Goal: Task Accomplishment & Management: Manage account settings

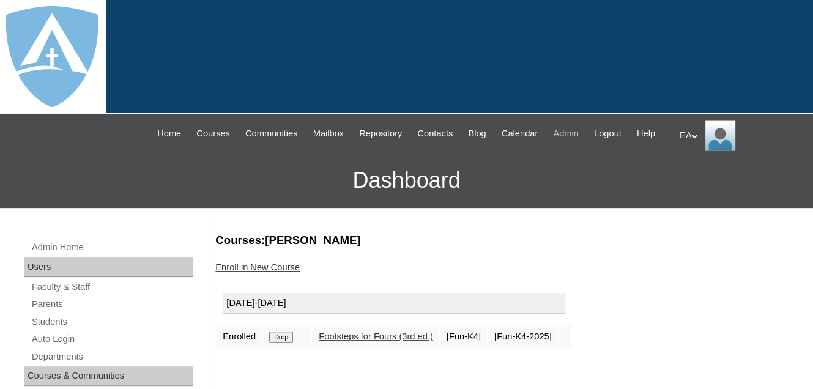
click at [578, 133] on span "Admin" at bounding box center [566, 134] width 26 height 14
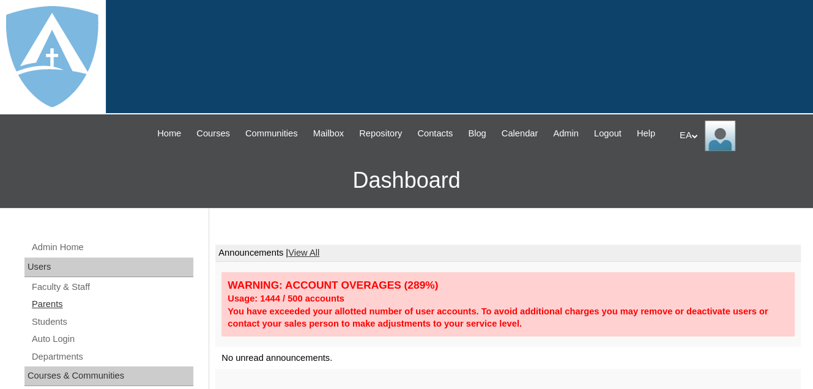
click at [46, 312] on link "Parents" at bounding box center [112, 304] width 163 height 15
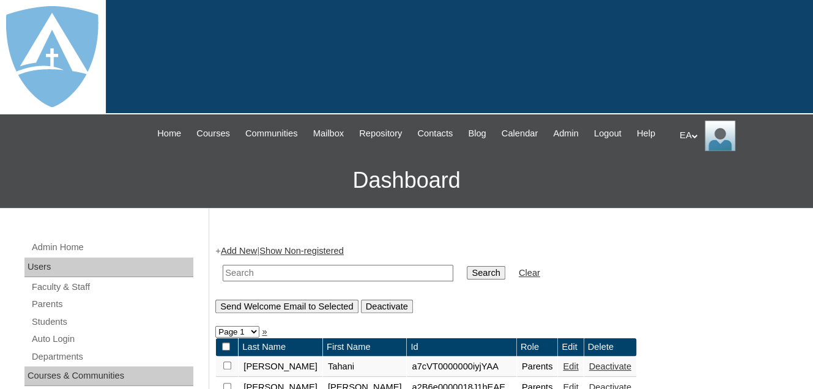
click at [233, 281] on input "text" at bounding box center [338, 273] width 230 height 17
paste input "[EMAIL_ADDRESS][DOMAIN_NAME]"
type input "[EMAIL_ADDRESS][DOMAIN_NAME]"
click at [466, 279] on input "Search" at bounding box center [485, 272] width 38 height 13
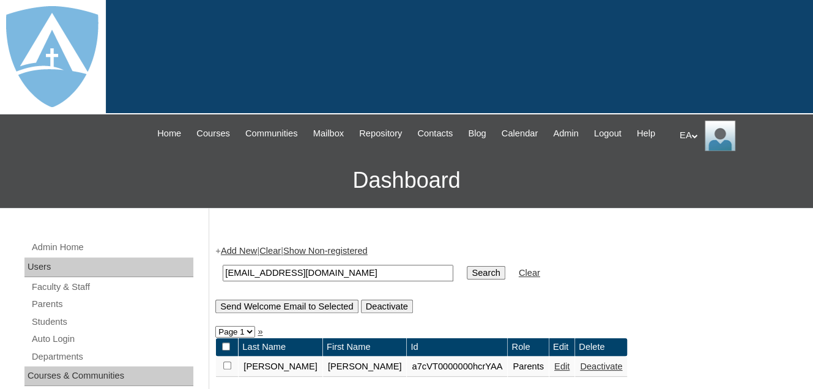
scroll to position [61, 0]
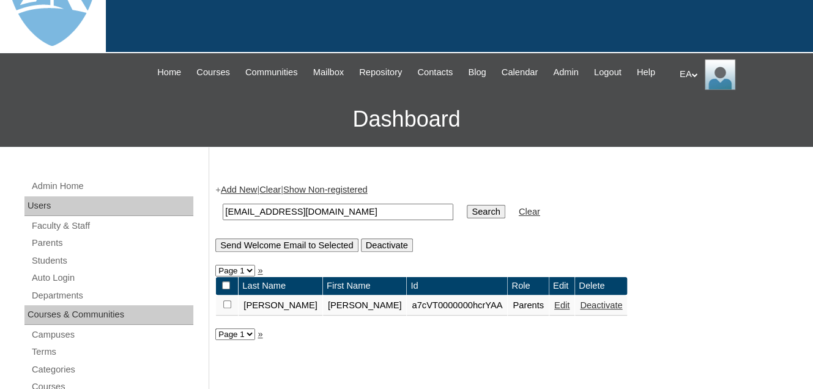
click at [554, 310] on link "Edit" at bounding box center [561, 305] width 15 height 10
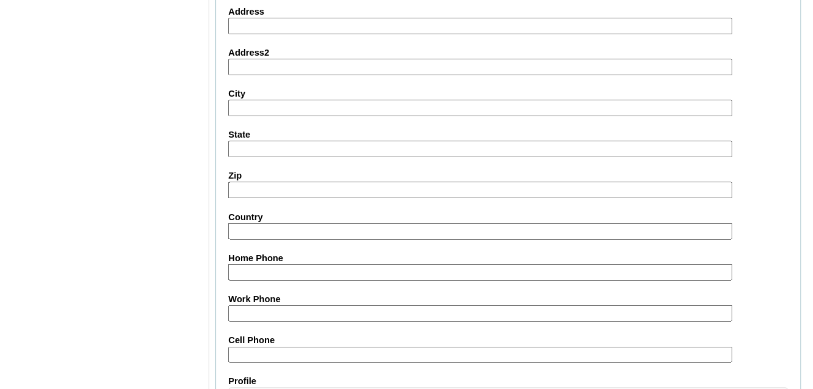
scroll to position [1280, 0]
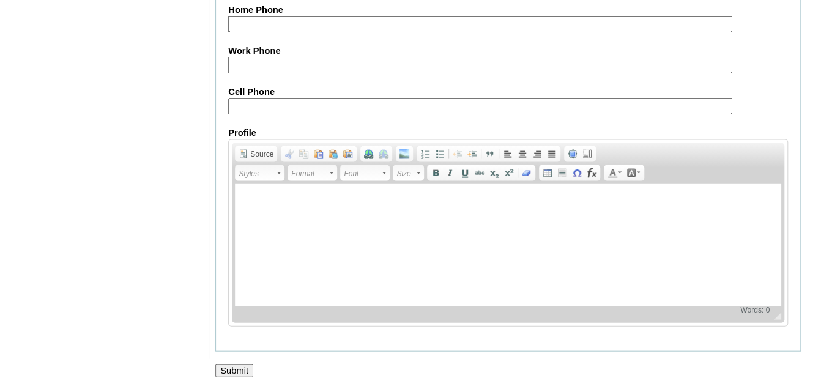
click at [233, 369] on input "Submit" at bounding box center [234, 370] width 38 height 13
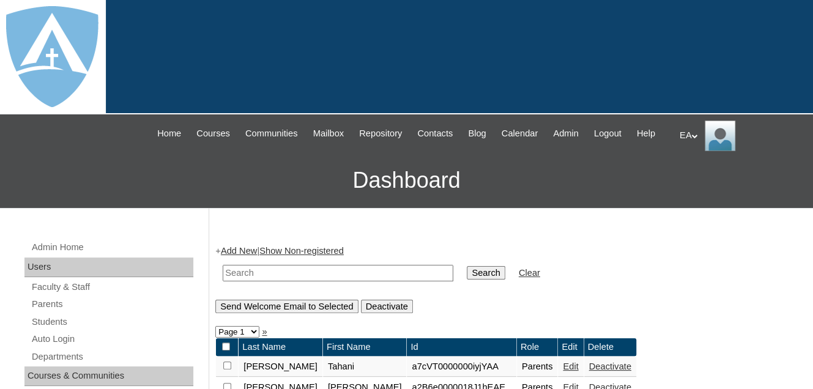
click at [689, 135] on div "EA My Profile My Settings Logout" at bounding box center [739, 135] width 121 height 31
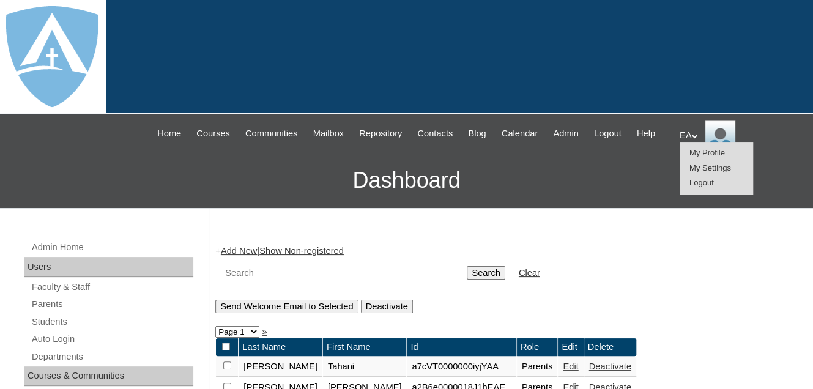
click at [690, 183] on span "Logout" at bounding box center [701, 182] width 24 height 9
